Goal: Task Accomplishment & Management: Use online tool/utility

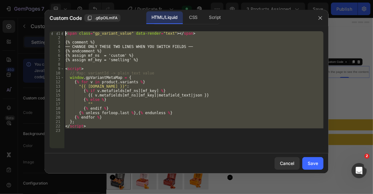
drag, startPoint x: 105, startPoint y: 130, endPoint x: 66, endPoint y: 33, distance: 103.6
click at [66, 33] on div "< span class = "gp_variant_value" data-render = "text" > </ span > {% comment %…" at bounding box center [193, 94] width 259 height 126
type textarea "<span class="gp_variant_value" data-render="text"></span>"
click at [122, 138] on div "< span class = "gp_variant_value" data-render = "text" > </ span > {% comment %…" at bounding box center [193, 89] width 259 height 117
drag, startPoint x: 94, startPoint y: 128, endPoint x: 55, endPoint y: 28, distance: 107.5
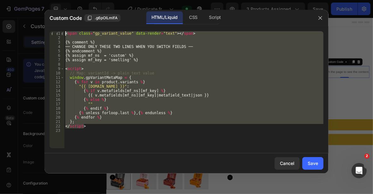
click at [55, 28] on div "1 2 3 4 5 6 7 8 9 10 11 12 13 14 15 16 17 18 19 20 21 22 23 < span class = "gp_…" at bounding box center [186, 89] width 284 height 127
type textarea "<span class="gp_variant_value" data-render="text"></span>"
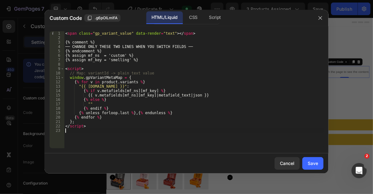
click at [236, 129] on div "< span class = "gp_variant_value" data-render = "text" > </ span > {% comment %…" at bounding box center [193, 94] width 259 height 126
drag, startPoint x: 124, startPoint y: 60, endPoint x: 107, endPoint y: 61, distance: 17.1
click at [107, 61] on div "< span class = "gp_variant_value" data-render = "text" > </ span > {% comment %…" at bounding box center [193, 94] width 259 height 126
drag, startPoint x: 189, startPoint y: 46, endPoint x: 60, endPoint y: 46, distance: 129.3
click at [60, 46] on div "{% assign mf_key = 'smelling' %} 1 2 3 4 5 6 7 8 9 10 11 12 13 14 15 16 17 18 1…" at bounding box center [187, 89] width 274 height 117
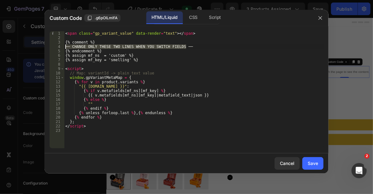
type textarea "── CHANGE ONLY THESE TWO LINES WHEN YOU SWITCH FIELDS ──"
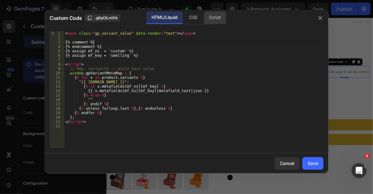
click at [217, 15] on div "Script" at bounding box center [215, 17] width 22 height 13
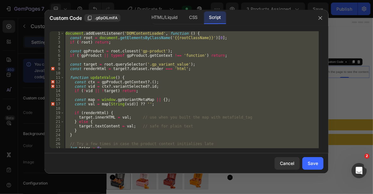
type textarea "});"
click at [276, 61] on div "document . addEventListener ( 'DOMContentLoaded' , function ( ) { const root = …" at bounding box center [191, 89] width 255 height 117
click at [249, 89] on div "document . addEventListener ( 'DOMContentLoaded' , function ( ) { const root = …" at bounding box center [191, 89] width 255 height 117
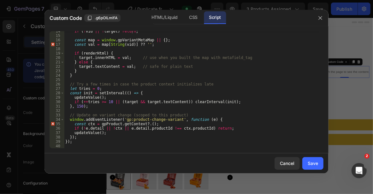
scroll to position [59, 0]
click at [184, 22] on div "HTML/Liquid" at bounding box center [193, 17] width 19 height 13
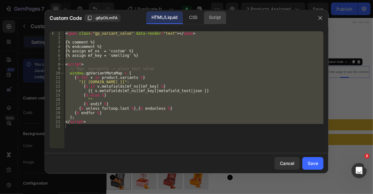
click at [214, 17] on div "Script" at bounding box center [215, 17] width 22 height 13
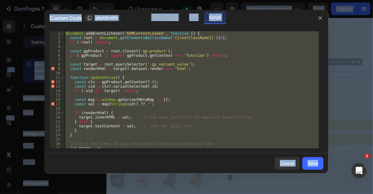
copy body "7 Version history / Duplicate from Advertorial Page - [DATE] 00:57:44 Preview 3…"
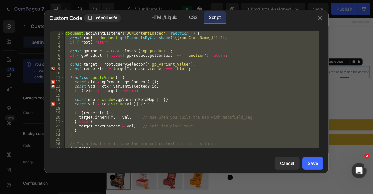
click at [204, 98] on div "document . addEventListener ( 'DOMContentLoaded' , function ( ) { const root = …" at bounding box center [191, 89] width 255 height 117
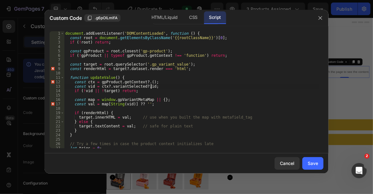
click at [221, 86] on div "document . addEventListener ( 'DOMContentLoaded' , function ( ) { const root = …" at bounding box center [191, 94] width 255 height 126
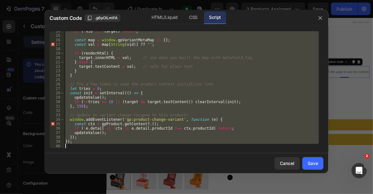
drag, startPoint x: 65, startPoint y: 33, endPoint x: 186, endPoint y: 104, distance: 140.7
click at [237, 183] on div "Custom Code .g6pOlLmlfA HTML/Liquid CSS Script const vid = ctx?.variantSelected…" at bounding box center [186, 97] width 284 height 175
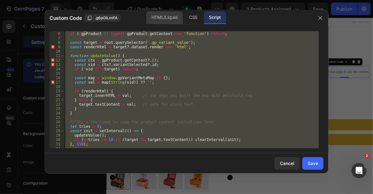
scroll to position [21, 0]
click at [184, 12] on div "HTML/Liquid" at bounding box center [193, 17] width 19 height 13
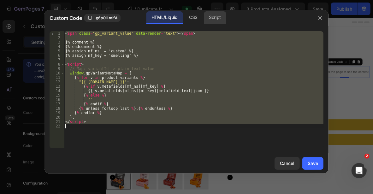
click at [217, 12] on div "Script" at bounding box center [215, 17] width 22 height 13
type textarea "});"
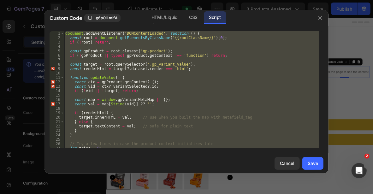
scroll to position [0, 0]
